Goal: Information Seeking & Learning: Learn about a topic

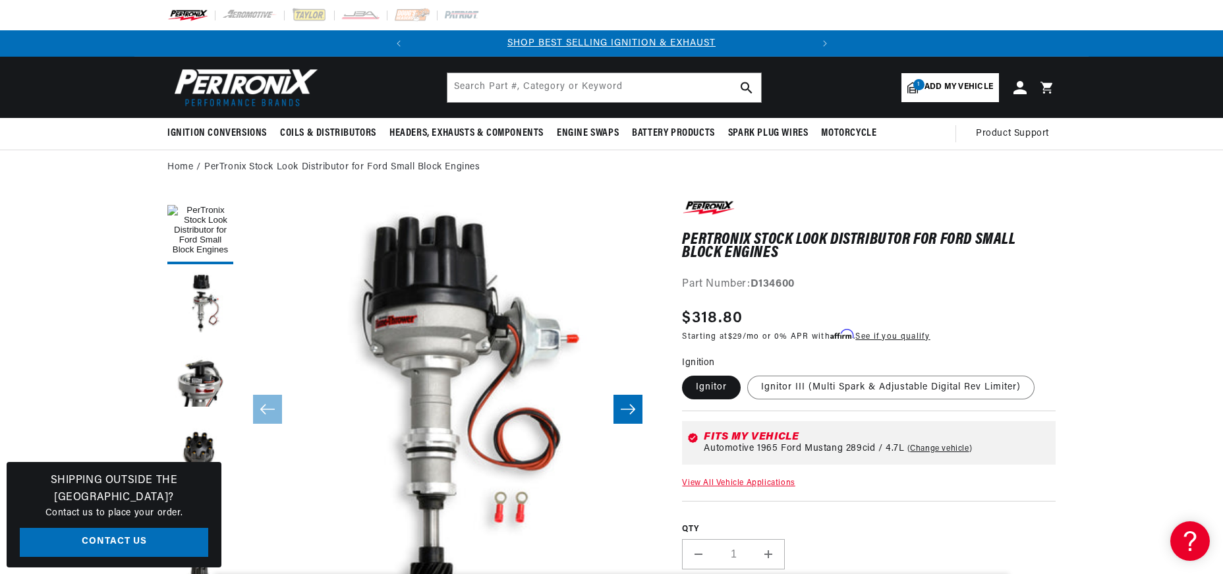
drag, startPoint x: 1120, startPoint y: 340, endPoint x: 1120, endPoint y: 356, distance: 15.8
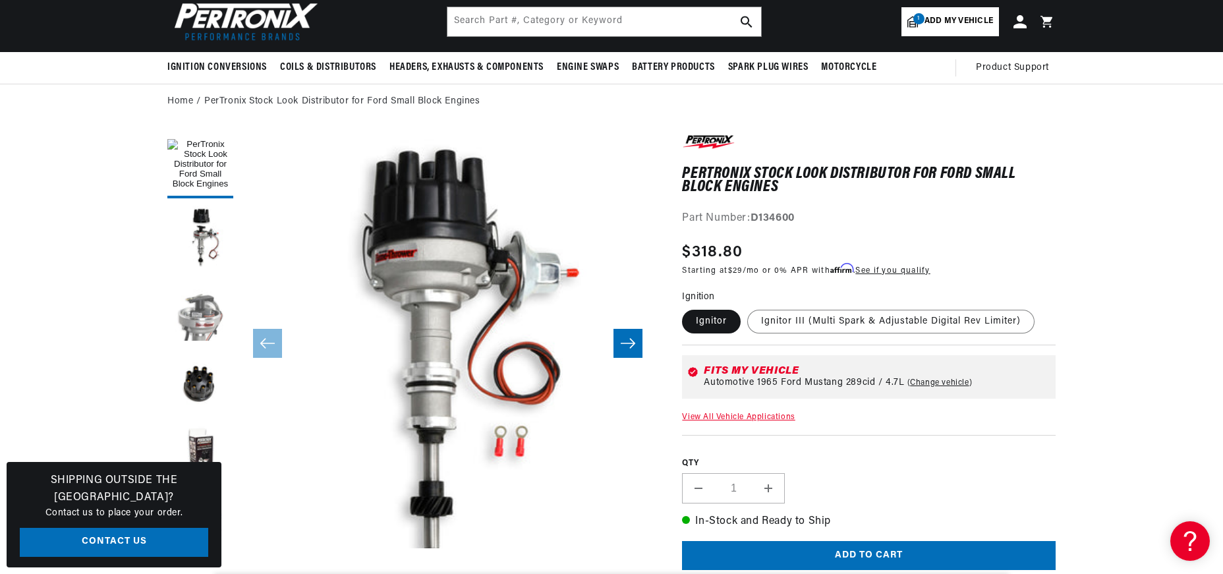
click at [185, 315] on button "Load image 3 in gallery view" at bounding box center [200, 310] width 66 height 66
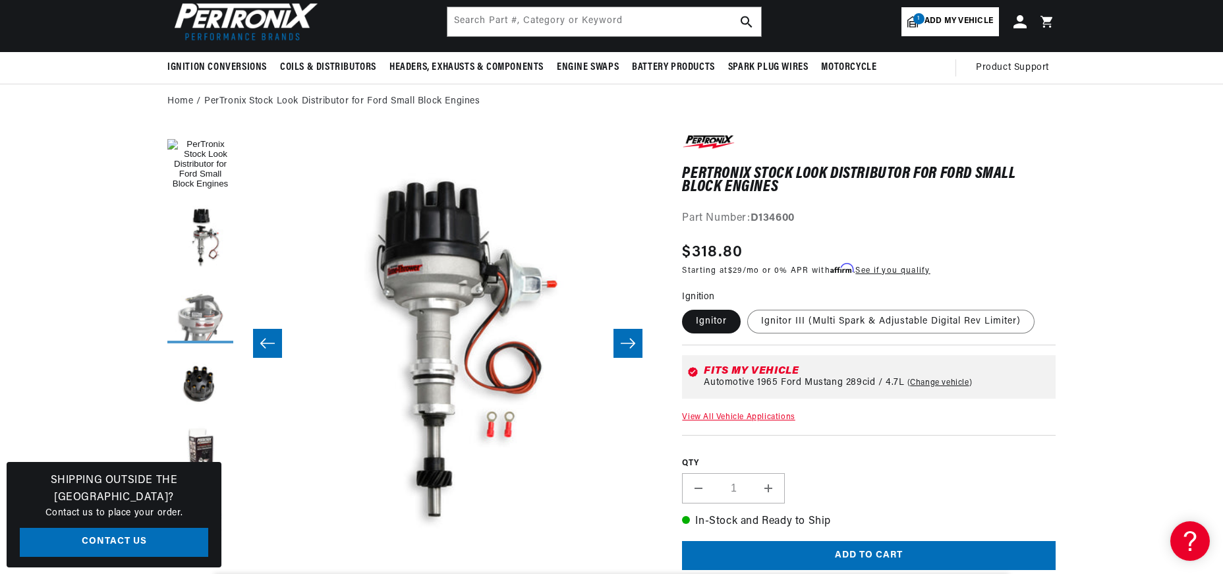
scroll to position [0, 832]
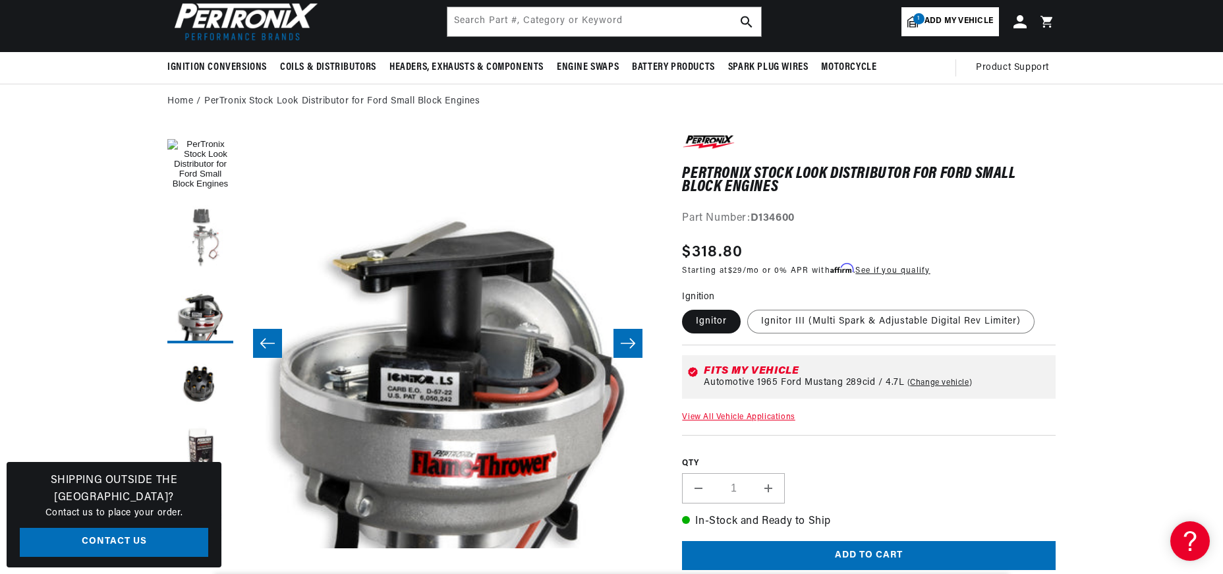
click at [202, 246] on button "Load image 2 in gallery view" at bounding box center [200, 238] width 66 height 66
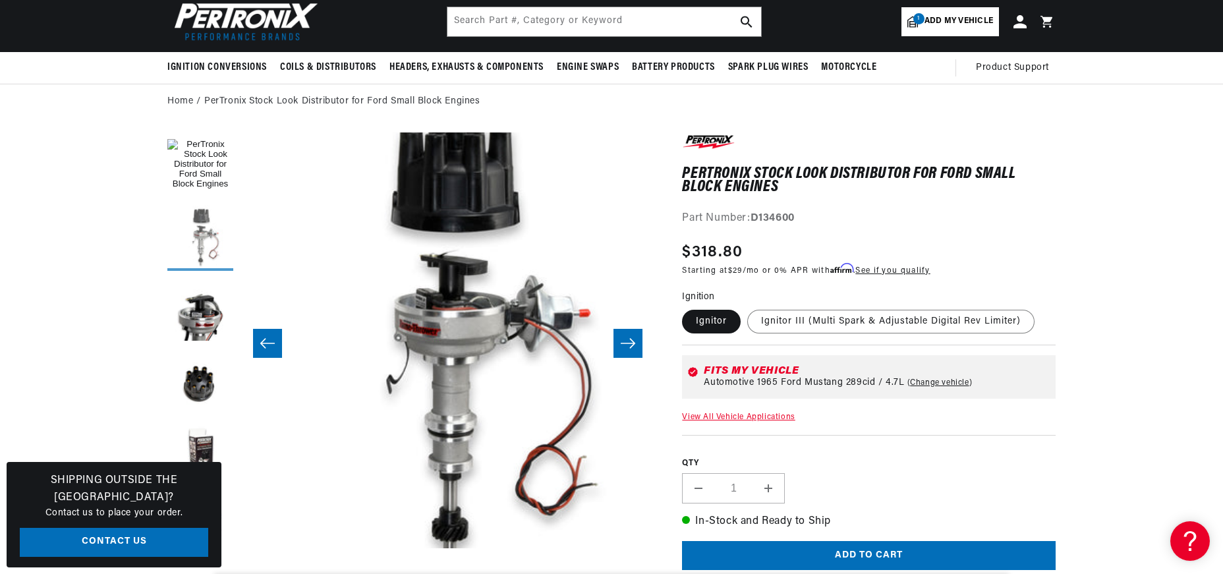
scroll to position [0, 0]
click at [200, 166] on button "Load image 1 in gallery view" at bounding box center [200, 165] width 66 height 66
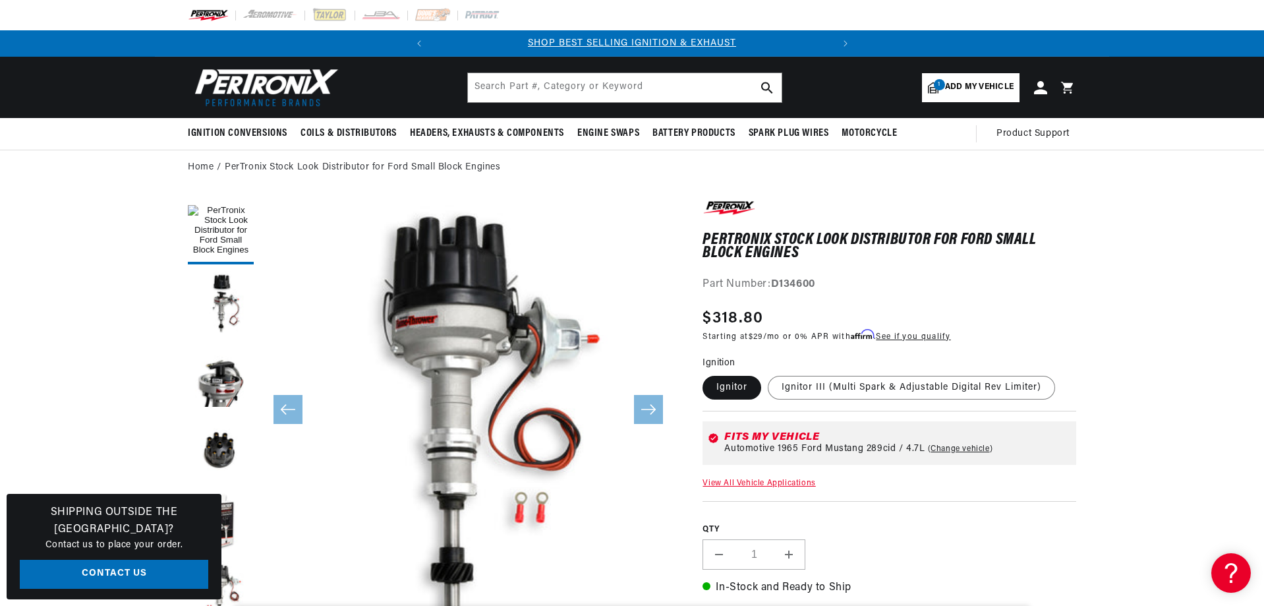
scroll to position [0, 399]
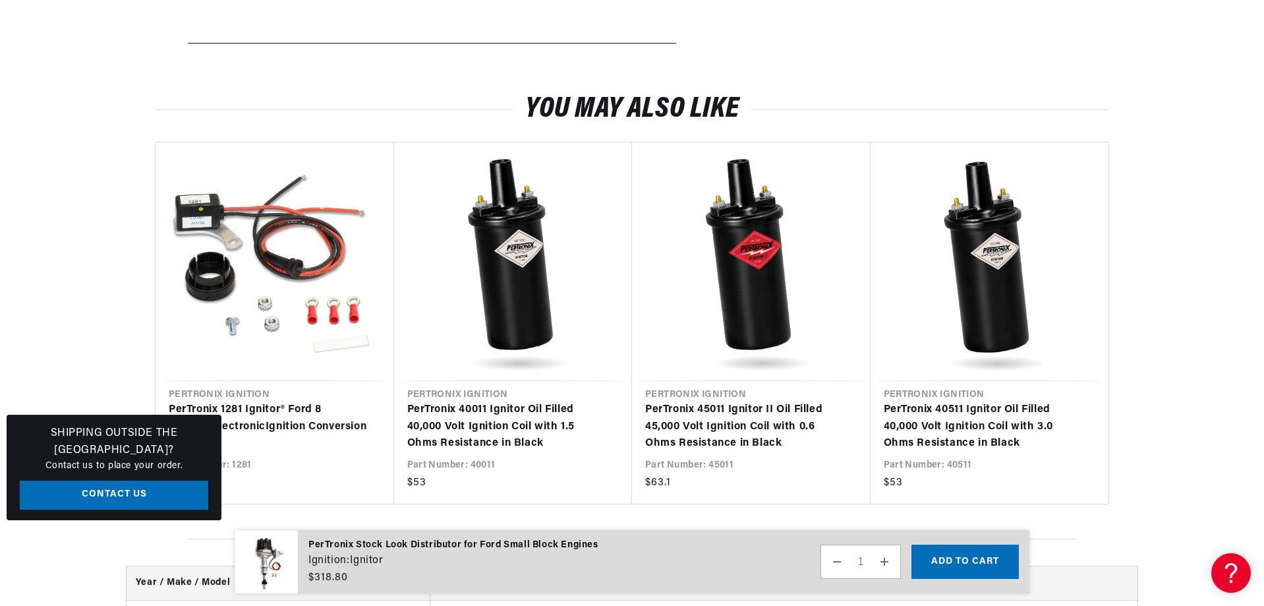
click at [1172, 147] on section "You may also like Vendor Pertronix Ignition PerTronix 1281 Ignitor® Ford 8 Cyli…" at bounding box center [632, 286] width 1264 height 436
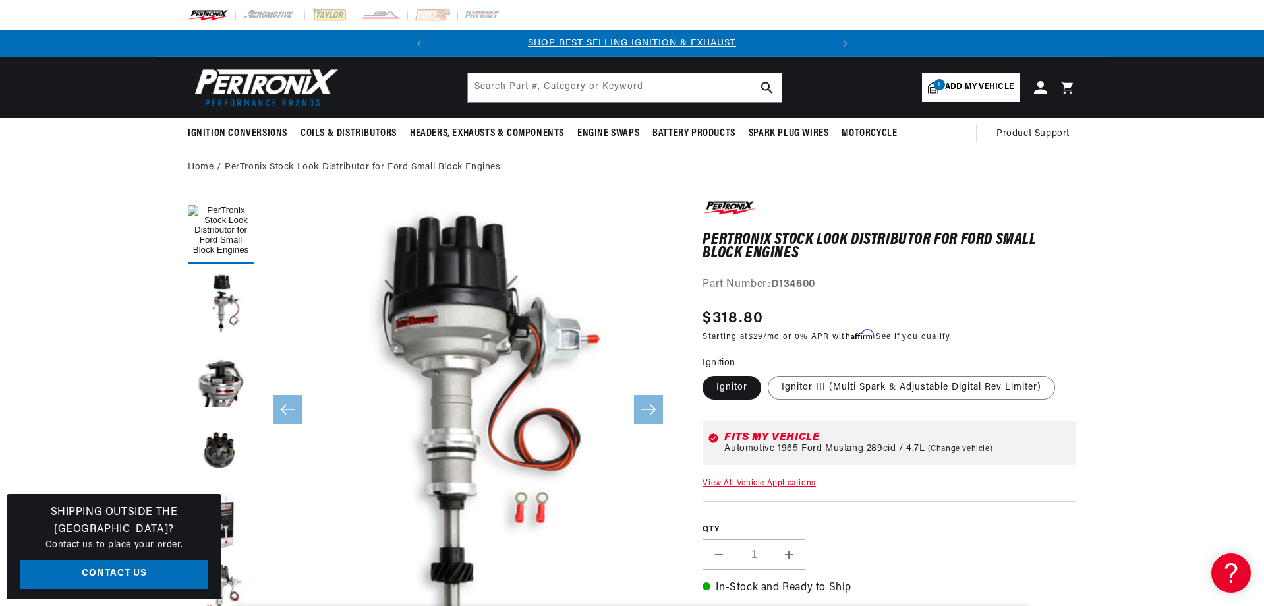
scroll to position [0, 399]
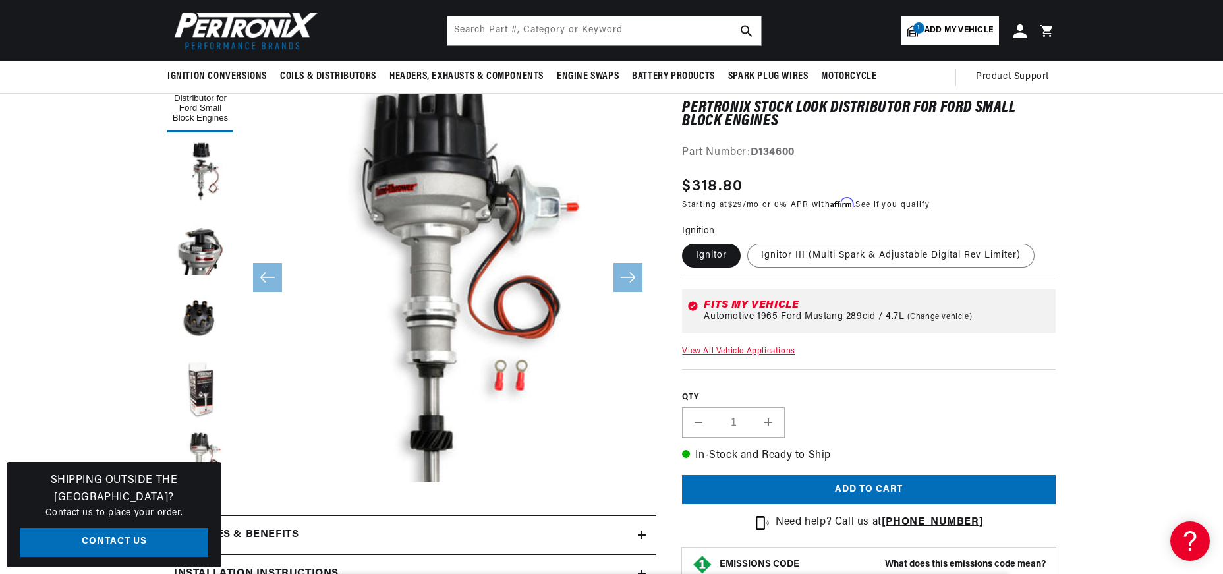
scroll to position [66, 0]
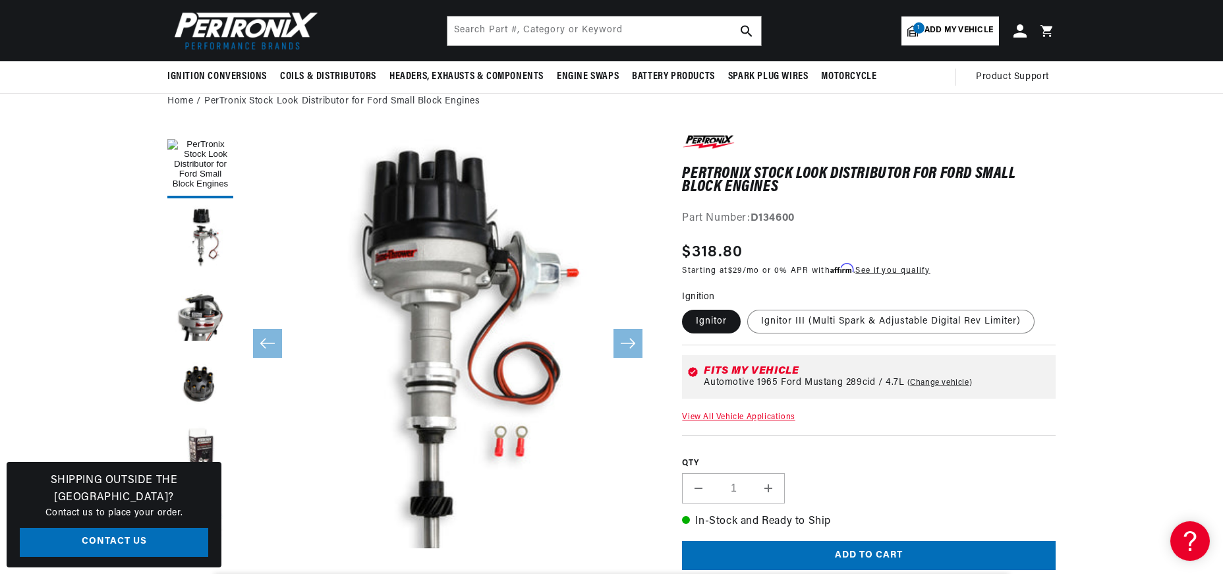
scroll to position [0, 0]
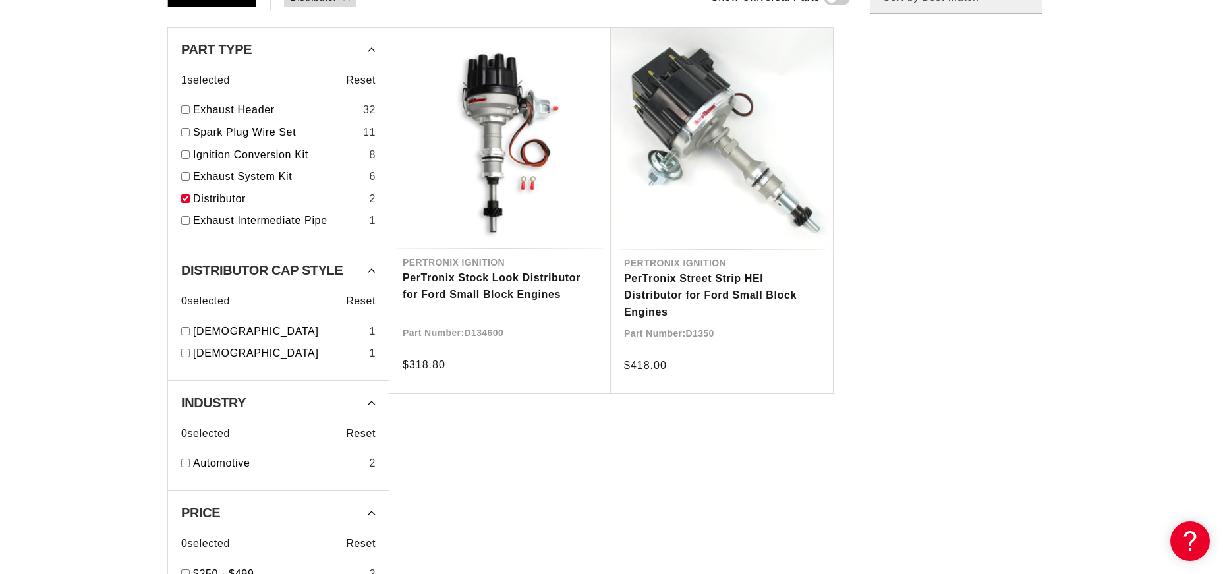
scroll to position [198, 0]
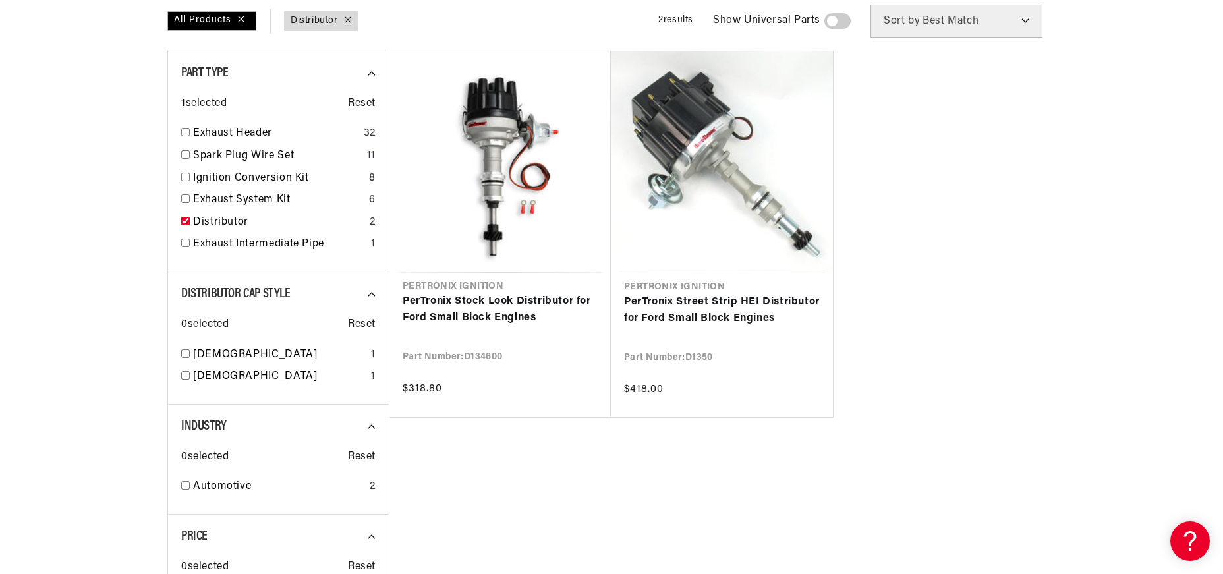
scroll to position [0, 399]
click at [768, 478] on div "Pertronix Ignition PerTronix Stock Look Distributor for Ford Small Block Engine…" at bounding box center [722, 338] width 666 height 574
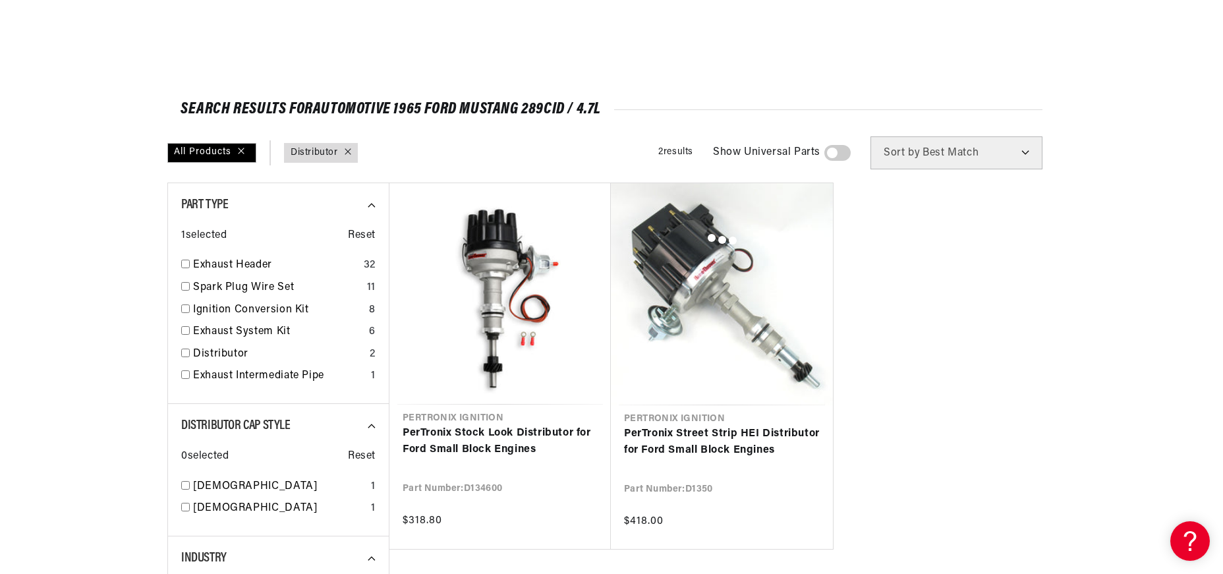
checkbox input "false"
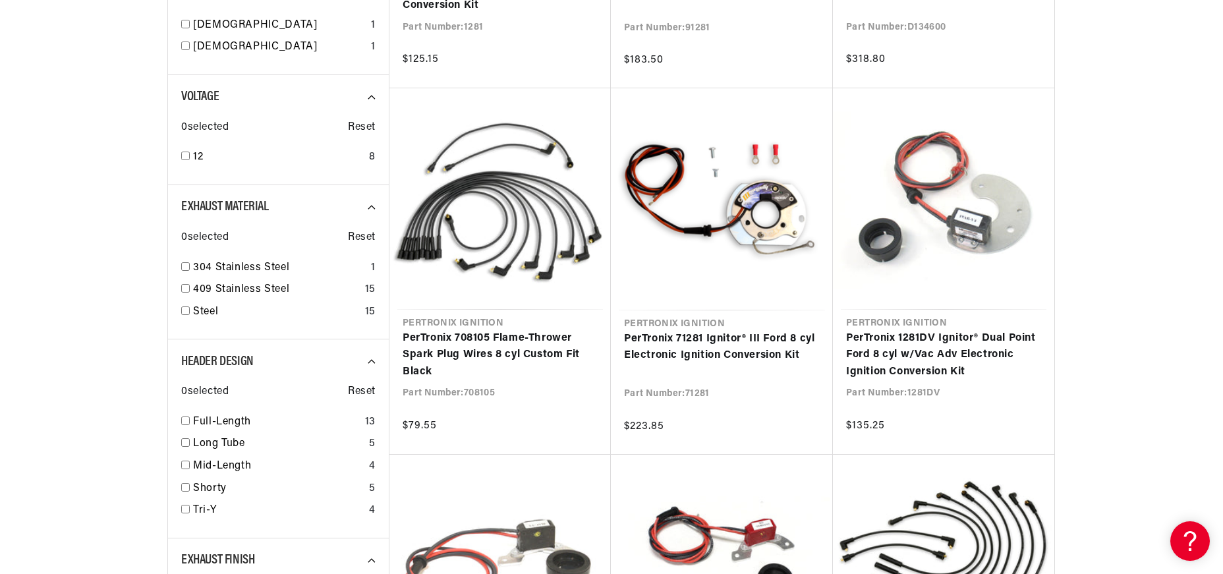
scroll to position [0, 0]
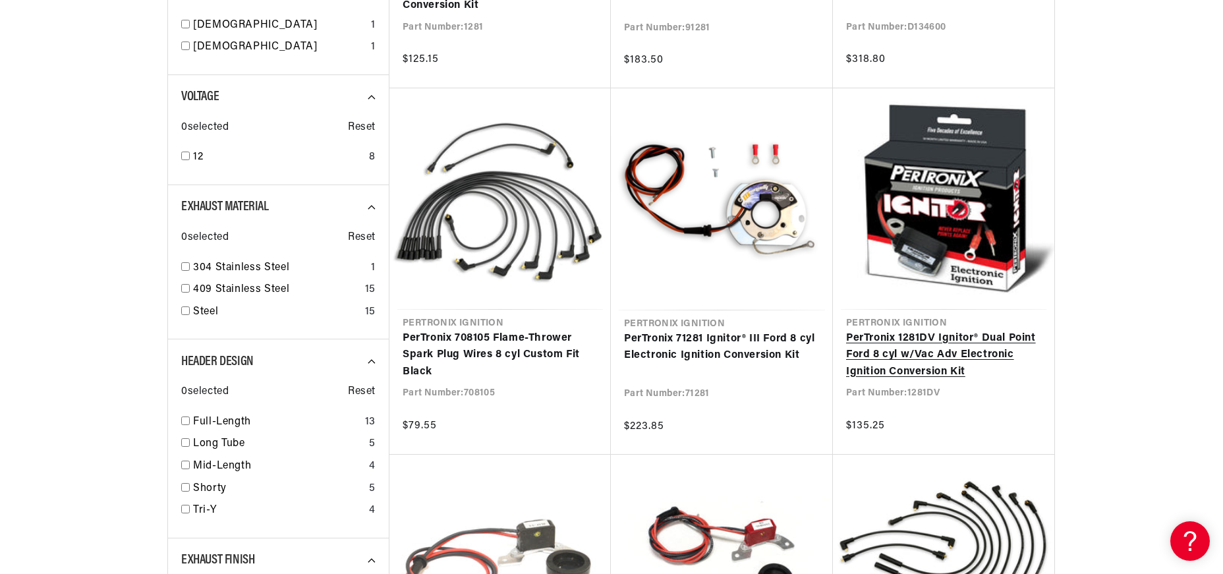
click at [959, 348] on link "PerTronix 1281DV Ignitor® Dual Point Ford 8 cyl w/Vac Adv Electronic Ignition C…" at bounding box center [943, 355] width 195 height 51
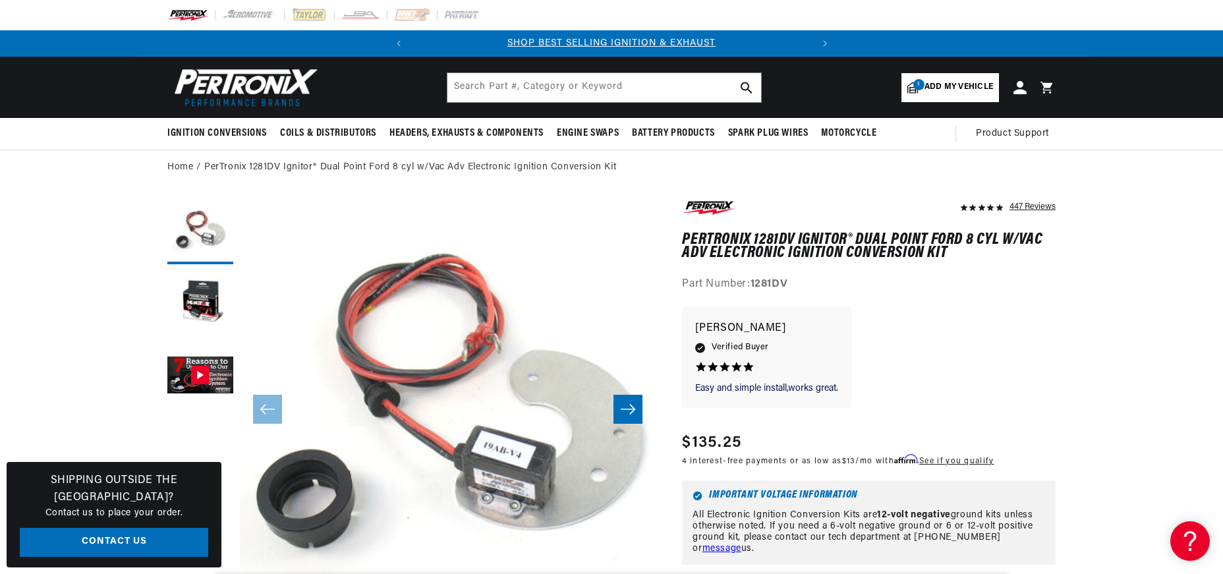
scroll to position [0, 399]
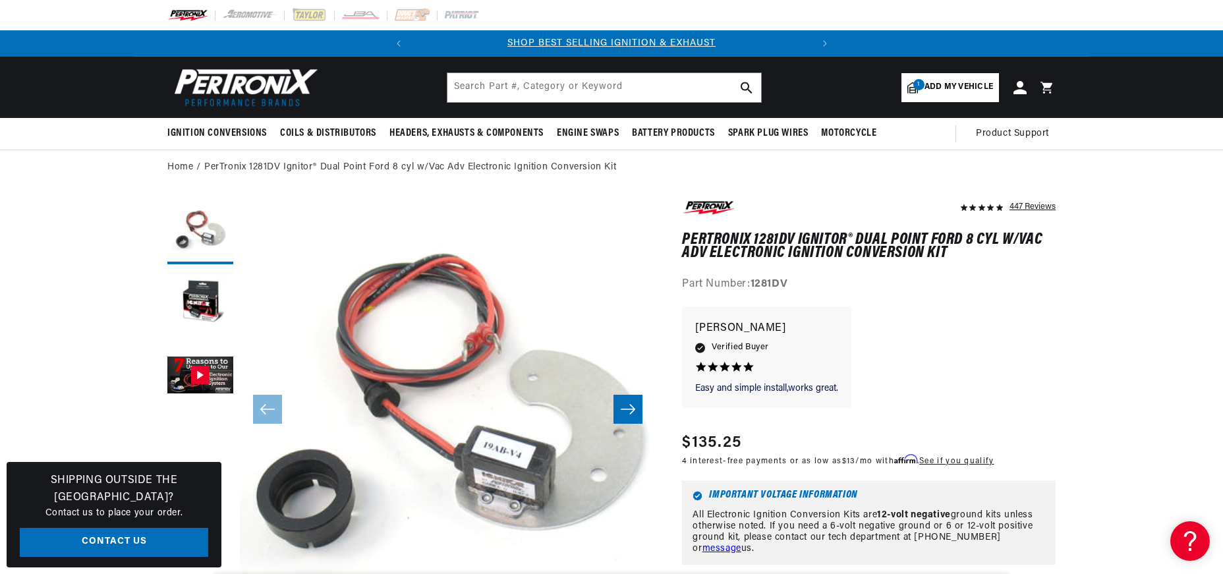
scroll to position [0, 399]
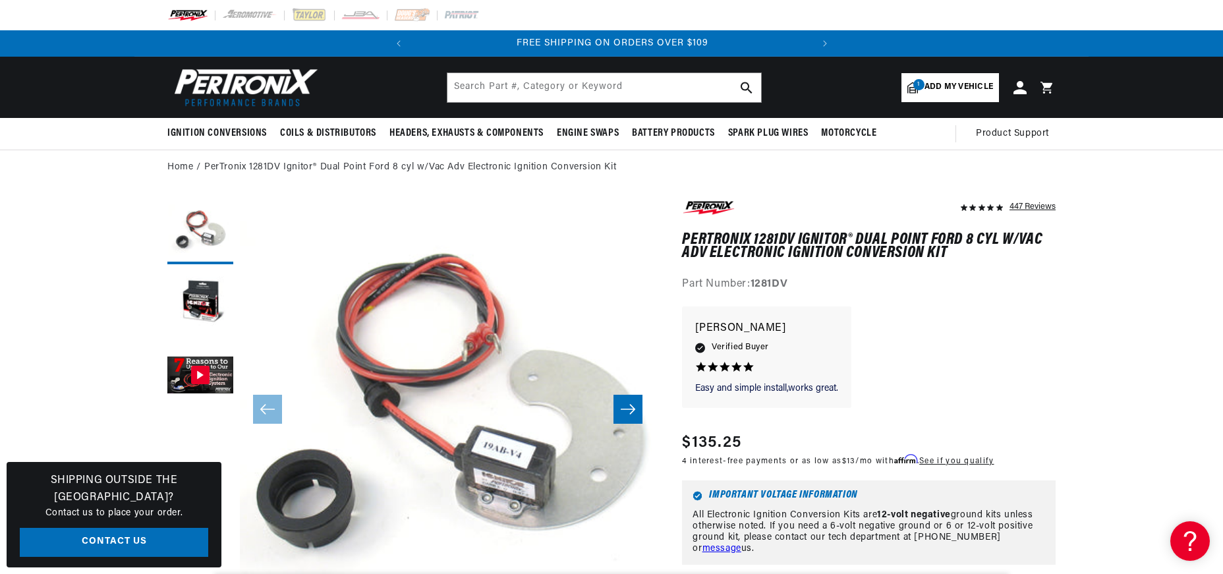
click at [206, 299] on button "Load image 2 in gallery view" at bounding box center [200, 304] width 66 height 66
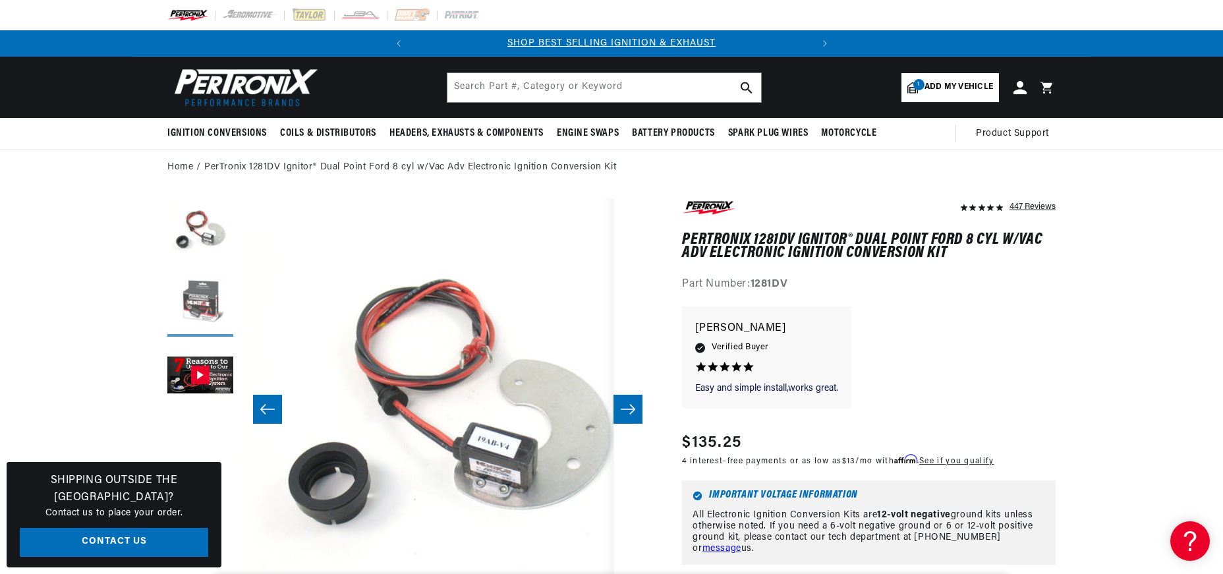
scroll to position [0, 416]
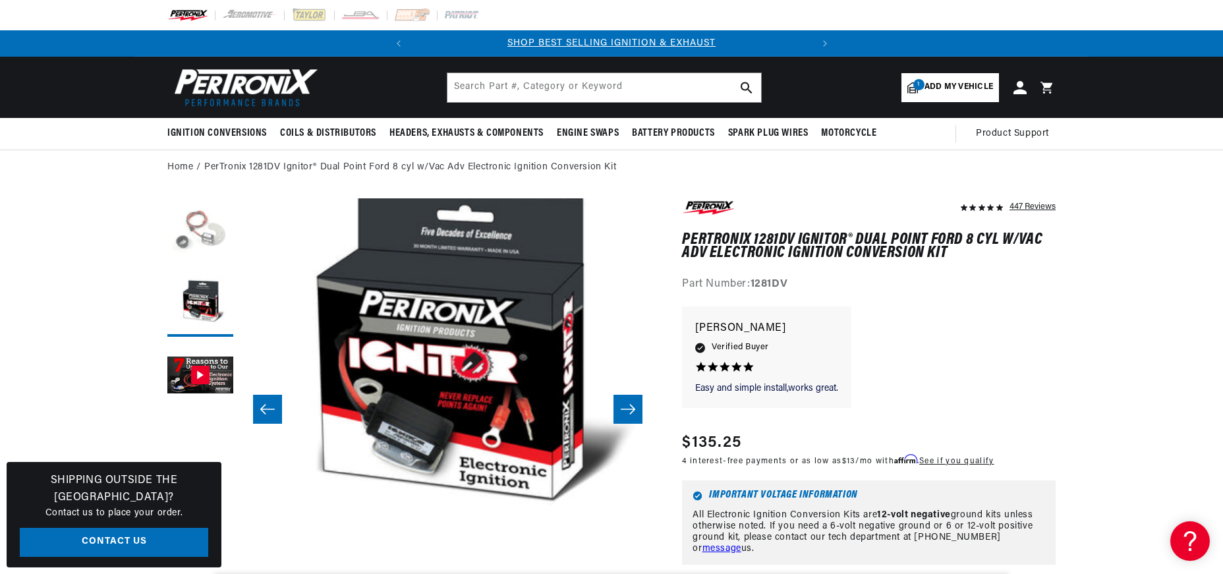
click at [219, 239] on button "Load image 1 in gallery view" at bounding box center [200, 231] width 66 height 66
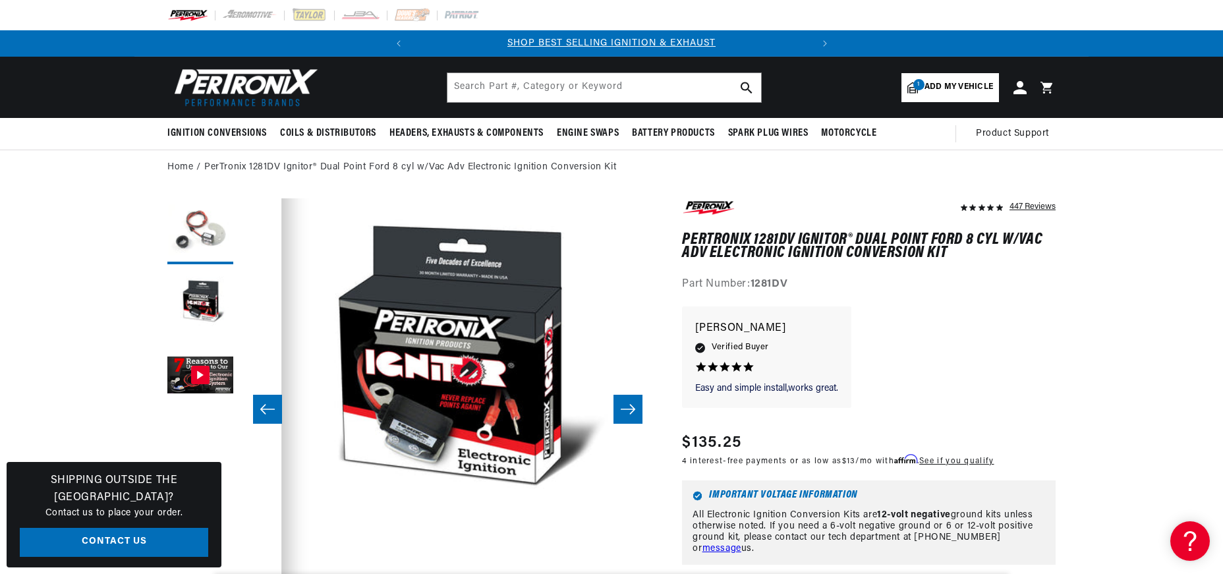
scroll to position [0, 0]
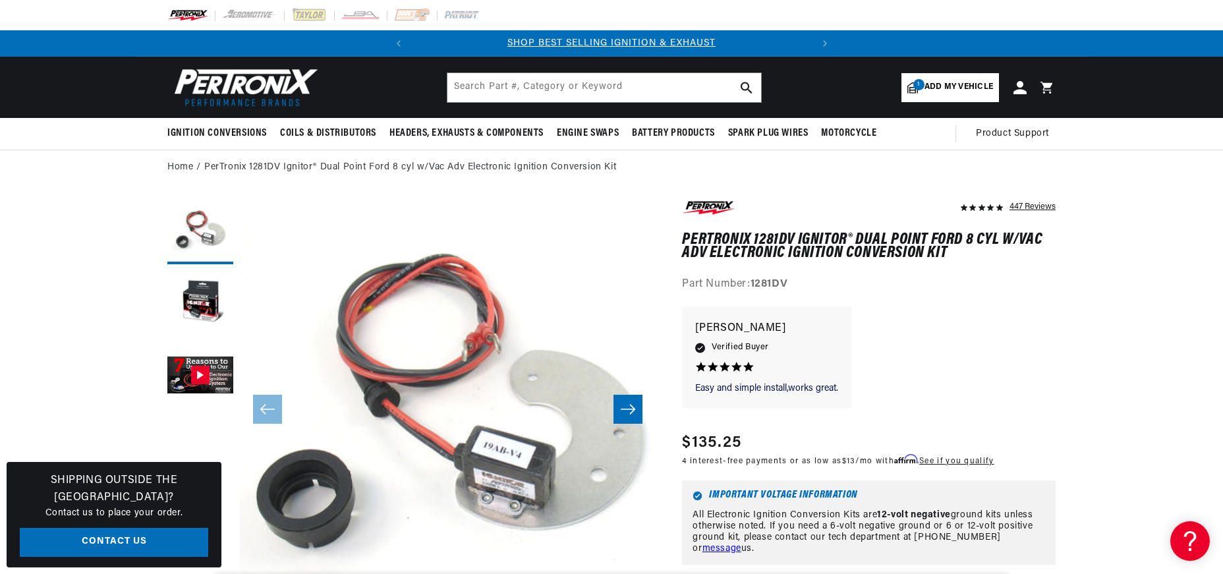
drag, startPoint x: 1097, startPoint y: 326, endPoint x: 1095, endPoint y: 318, distance: 8.8
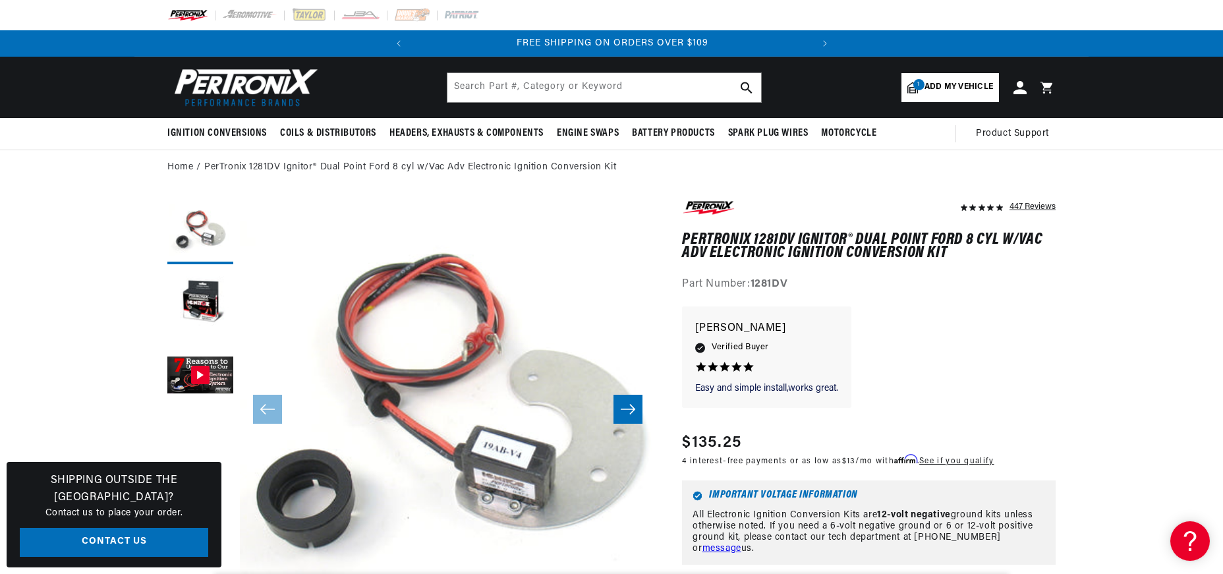
click at [633, 411] on icon "Slide right" at bounding box center [628, 409] width 16 height 13
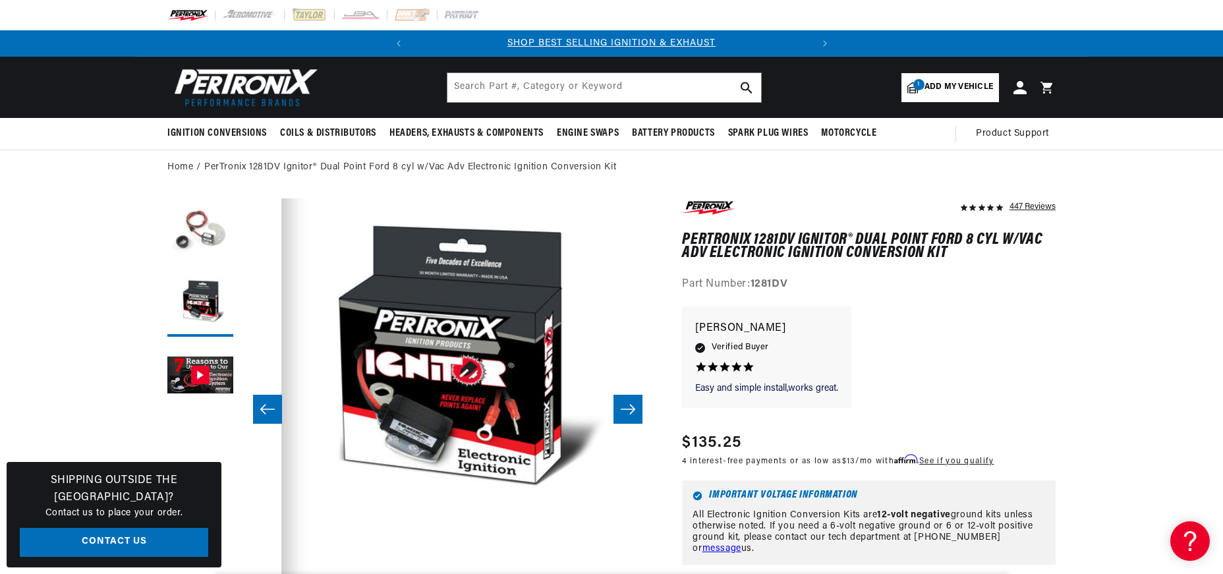
click at [633, 411] on icon "Slide right" at bounding box center [628, 409] width 16 height 13
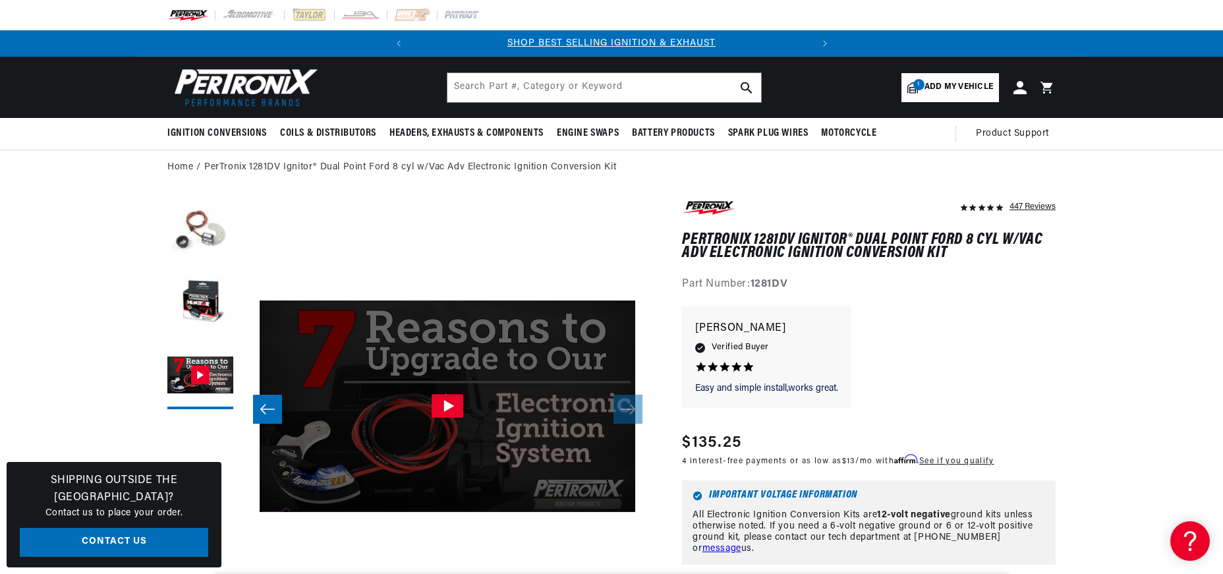
click at [258, 403] on button "Slide left" at bounding box center [267, 409] width 29 height 29
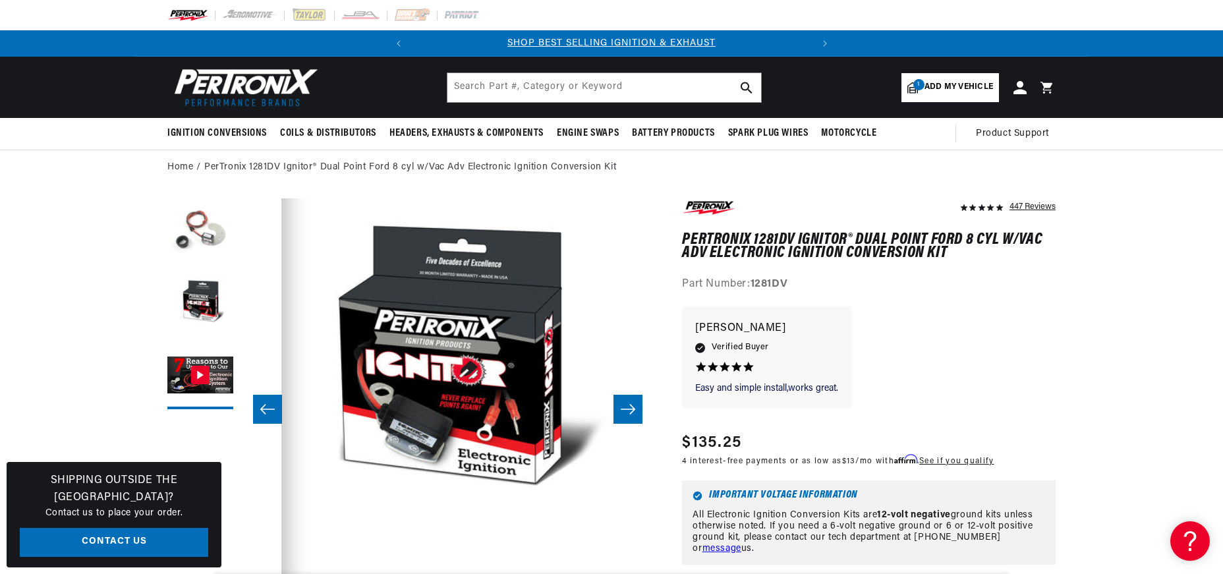
scroll to position [0, 399]
click at [258, 403] on button "Slide left" at bounding box center [267, 409] width 29 height 29
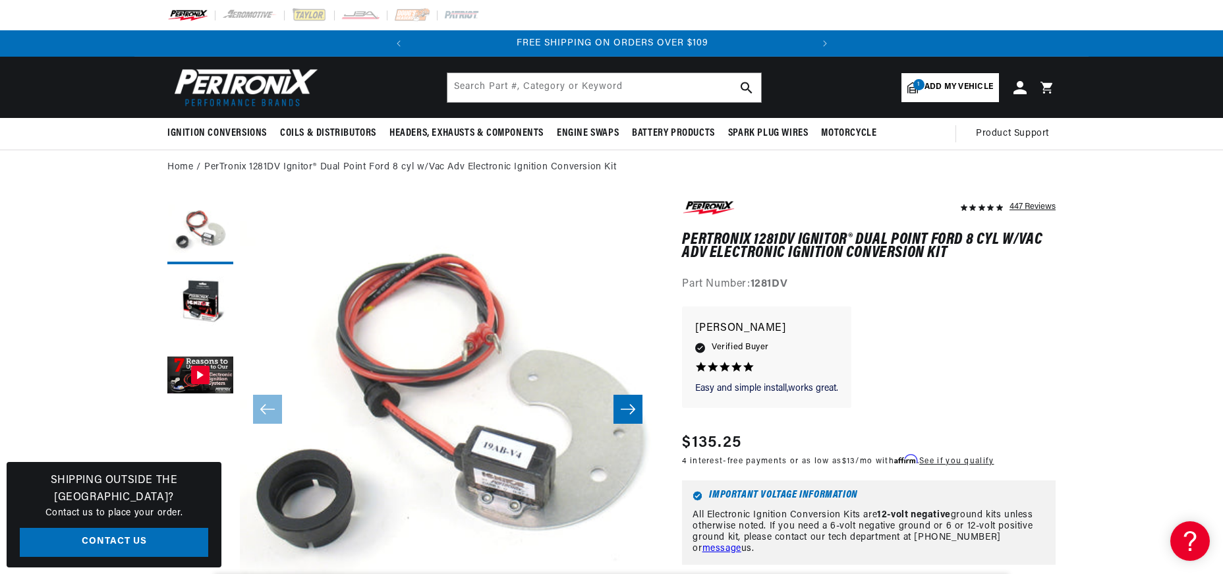
scroll to position [0, 0]
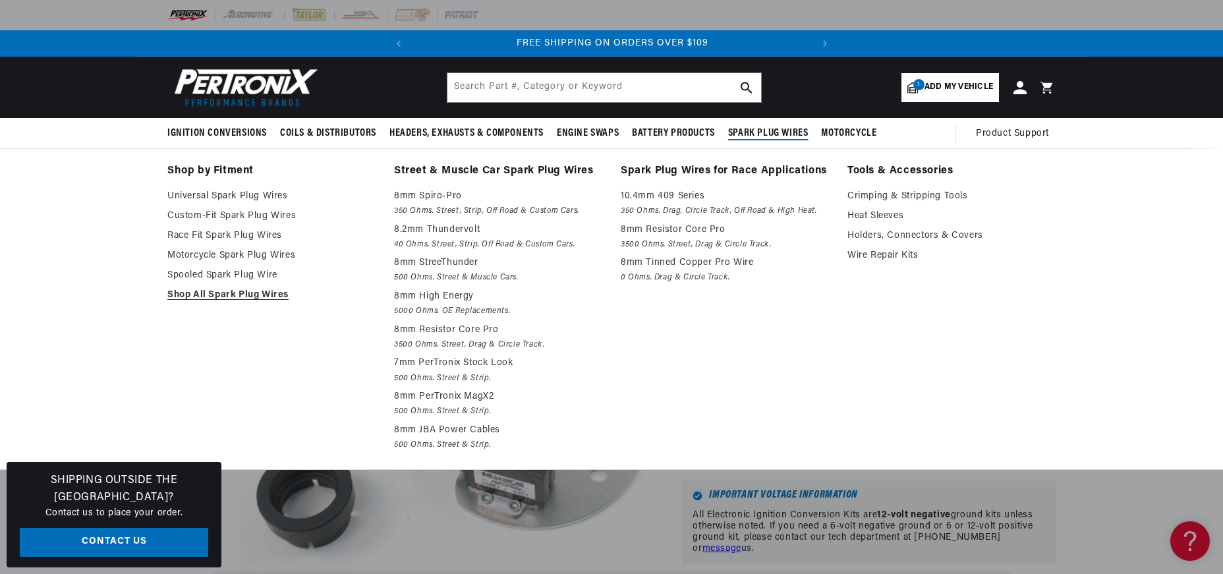
click at [1166, 281] on div "Shop by Fitment Universal Spark Plug Wires Custom-Fit Spark Plug Wires Race Fit…" at bounding box center [611, 308] width 1223 height 321
